Goal: Information Seeking & Learning: Learn about a topic

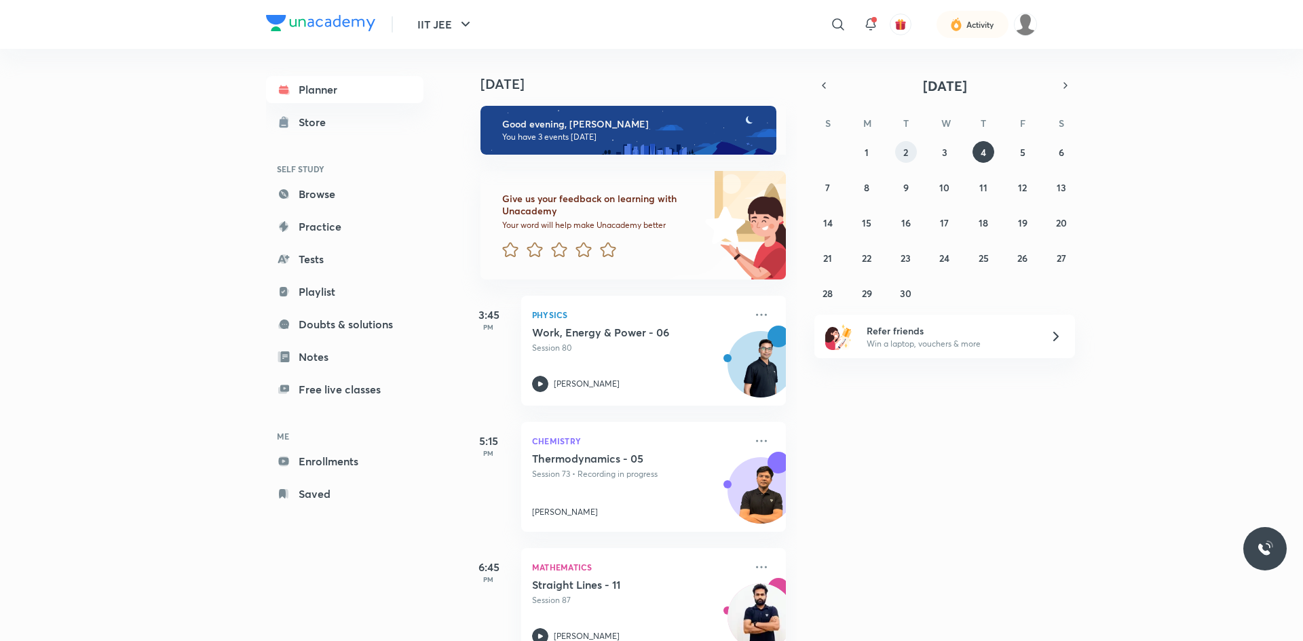
click at [900, 150] on button "2" at bounding box center [906, 152] width 22 height 22
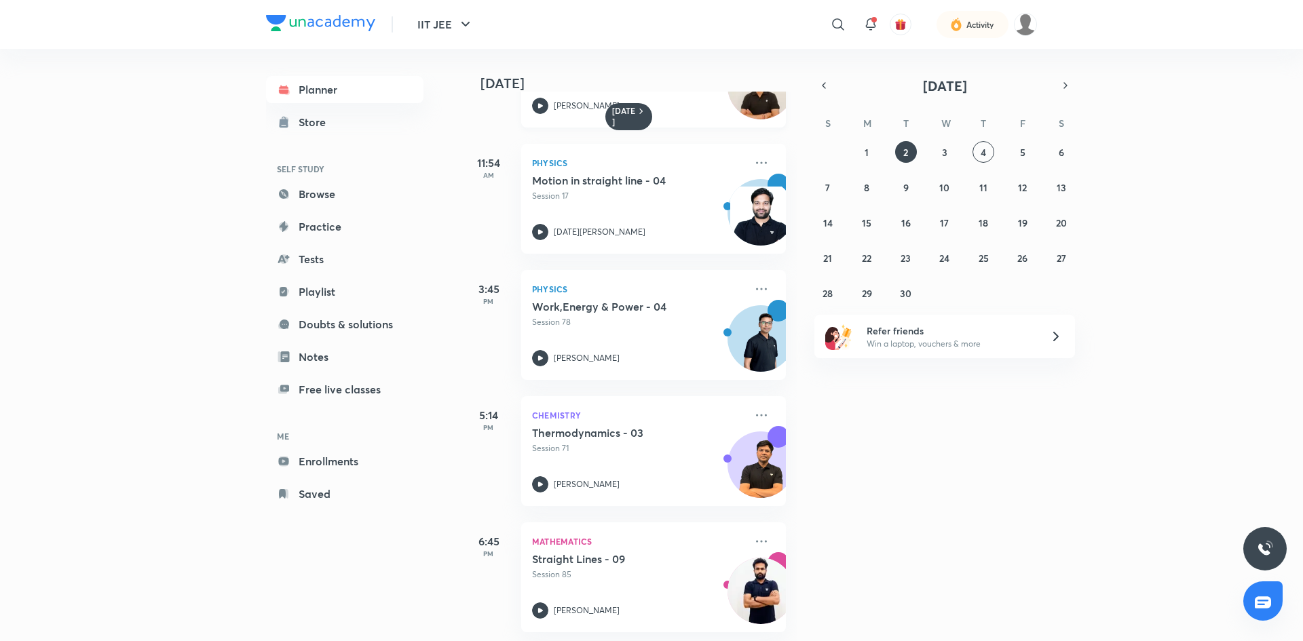
scroll to position [229, 0]
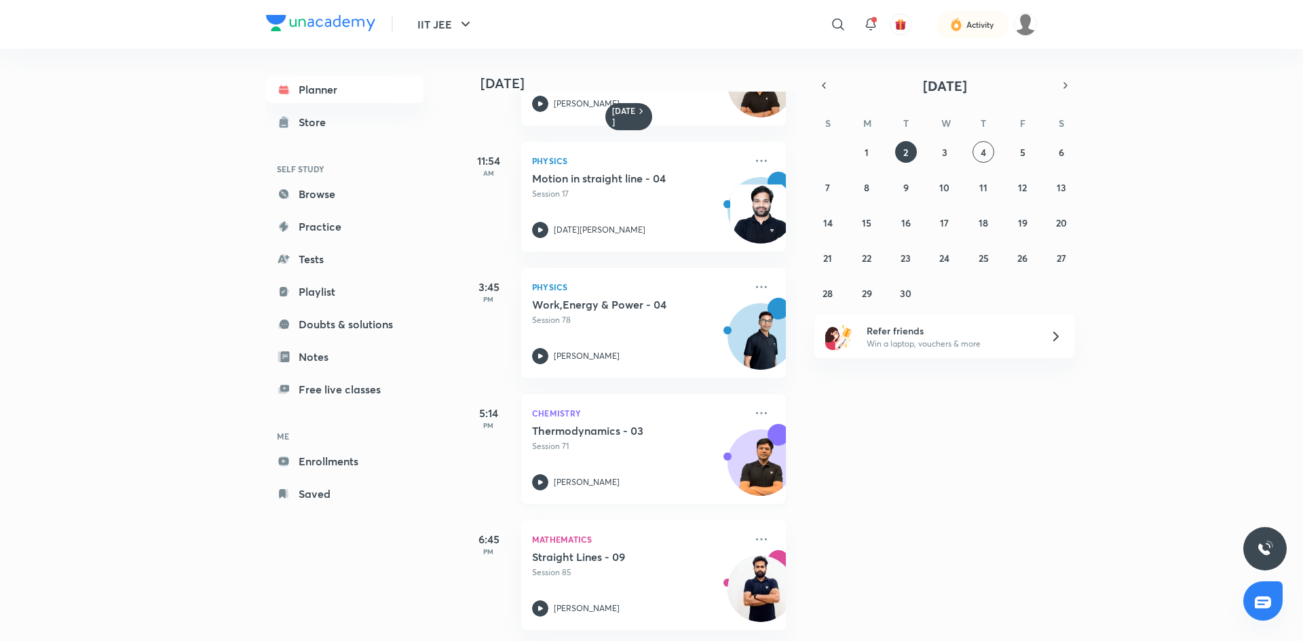
click at [680, 447] on div "Thermodynamics - 03 Session 71 [PERSON_NAME]" at bounding box center [638, 457] width 213 height 66
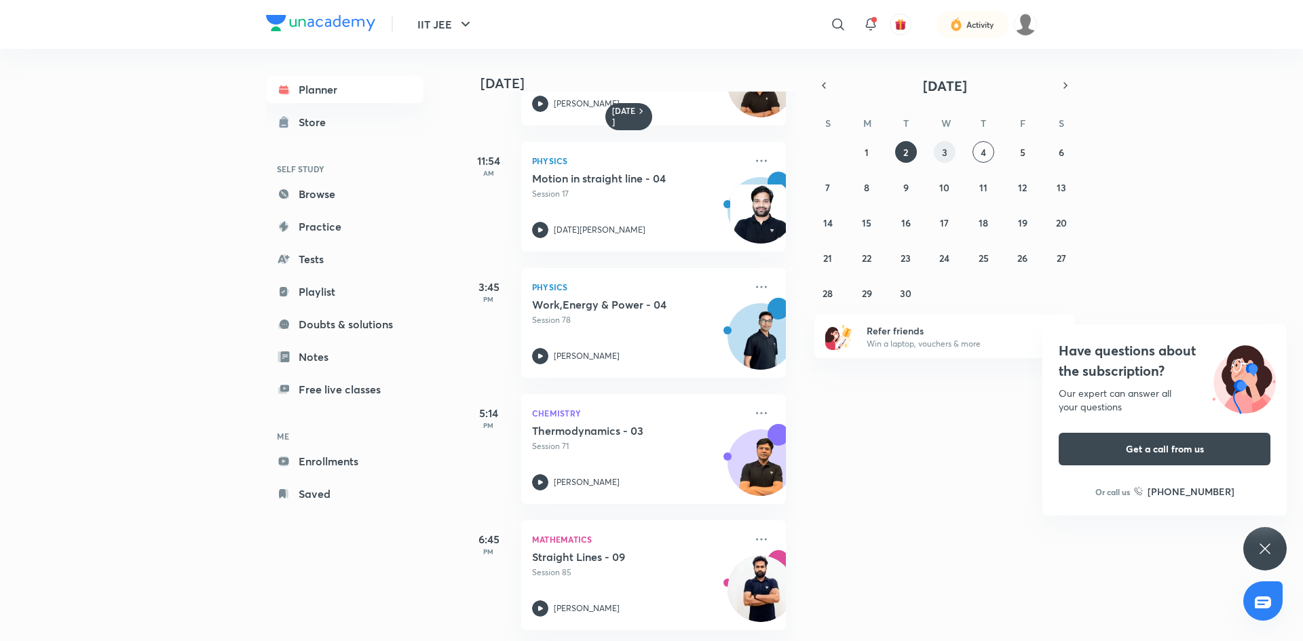
click at [943, 157] on abbr "3" at bounding box center [944, 152] width 5 height 13
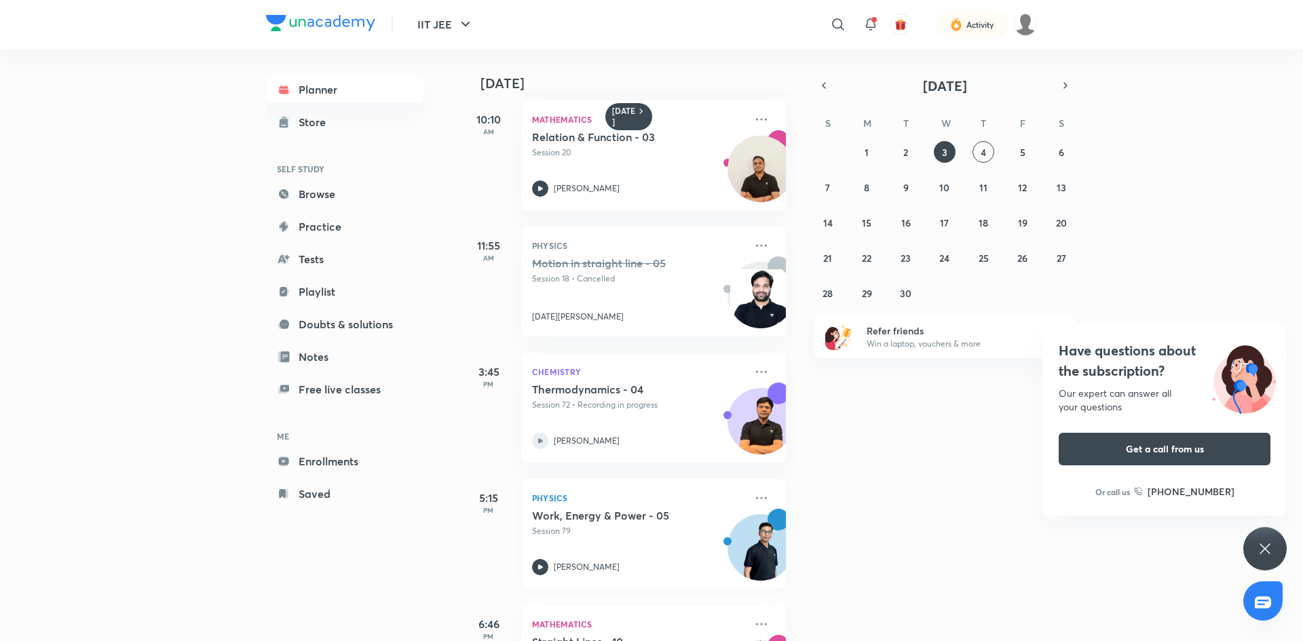
scroll to position [136, 0]
click at [552, 422] on div "Thermodynamics - 04 Session 72 • Recording in progress [PERSON_NAME]" at bounding box center [638, 414] width 213 height 66
click at [556, 443] on p "[PERSON_NAME]" at bounding box center [587, 440] width 66 height 12
click at [560, 400] on p "Session 72 • Recording in progress" at bounding box center [638, 404] width 213 height 12
click at [588, 393] on h5 "Thermodynamics - 04" at bounding box center [616, 388] width 169 height 14
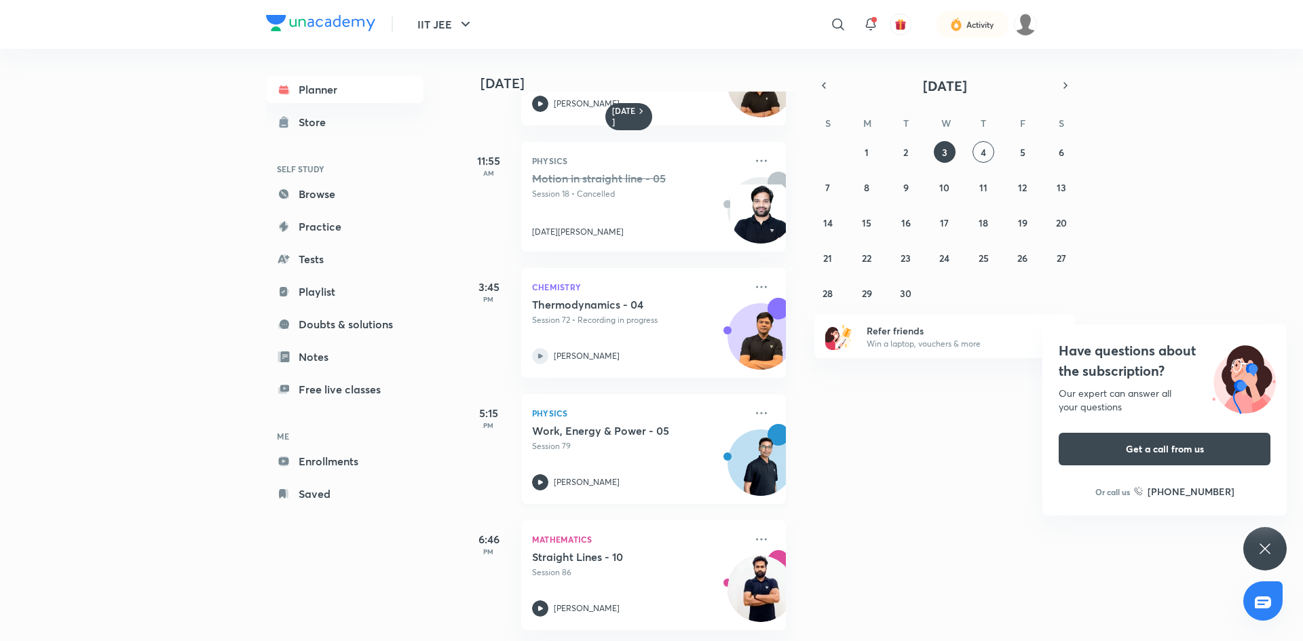
scroll to position [229, 0]
click at [905, 151] on abbr "2" at bounding box center [905, 152] width 5 height 13
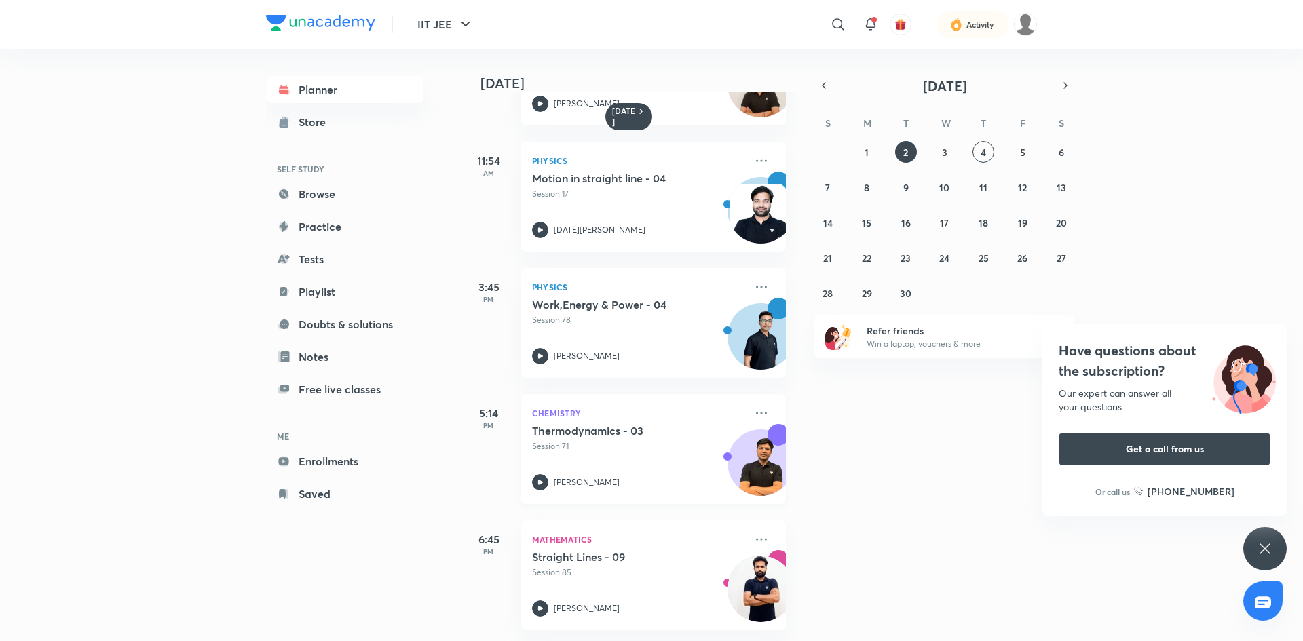
click at [576, 429] on div "Thermodynamics - 03 Session 71" at bounding box center [638, 438] width 213 height 28
